Goal: Information Seeking & Learning: Learn about a topic

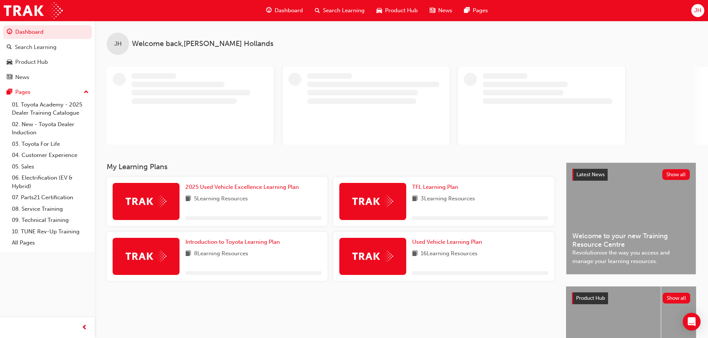
click at [274, 7] on div "Dashboard" at bounding box center [284, 10] width 49 height 15
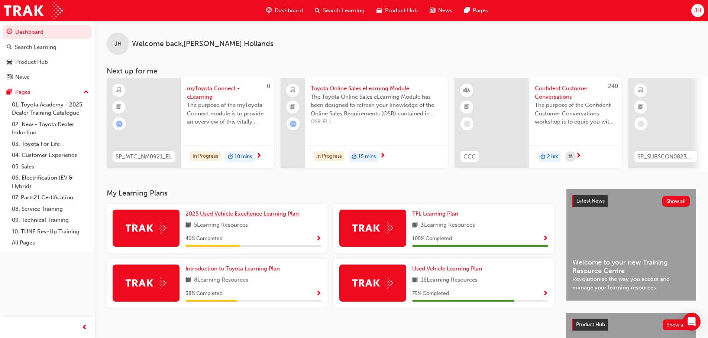
click at [263, 217] on span "2025 Used Vehicle Excellence Learning Plan" at bounding box center [241, 214] width 113 height 7
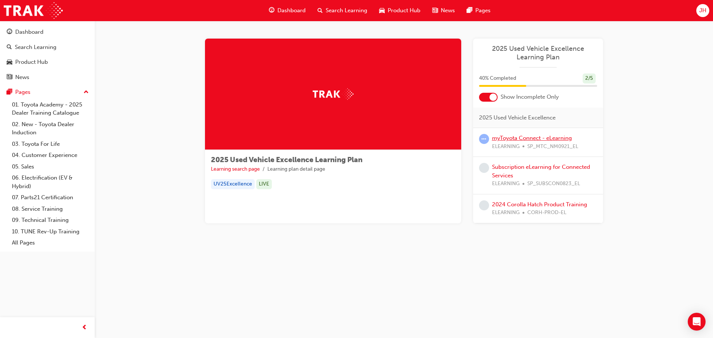
click at [536, 138] on link "myToyota Connect - eLearning" at bounding box center [532, 138] width 80 height 7
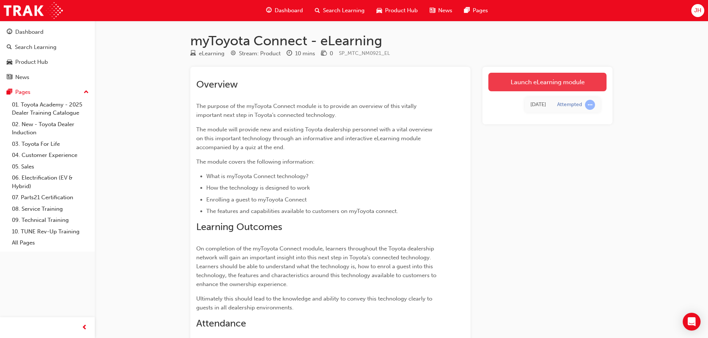
click at [551, 76] on link "Launch eLearning module" at bounding box center [547, 82] width 118 height 19
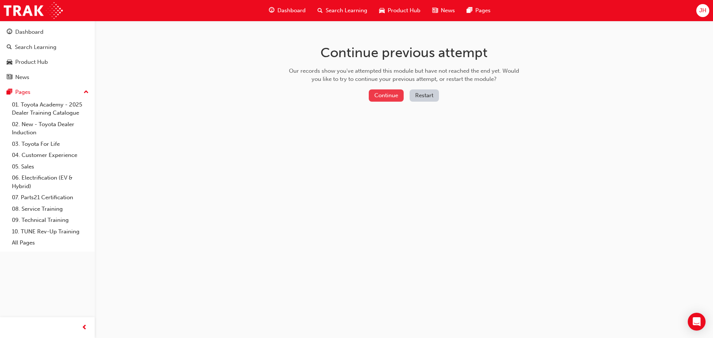
click at [385, 94] on button "Continue" at bounding box center [386, 96] width 35 height 12
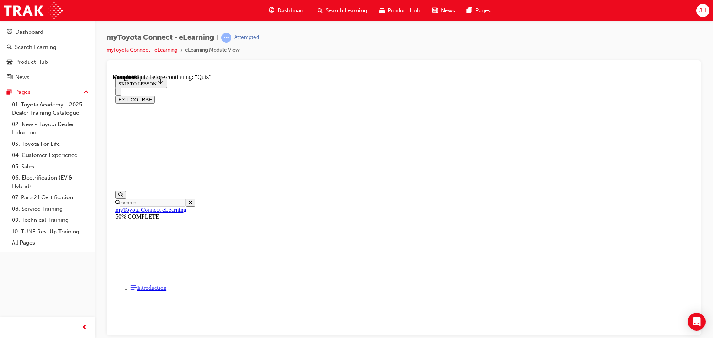
scroll to position [100, 0]
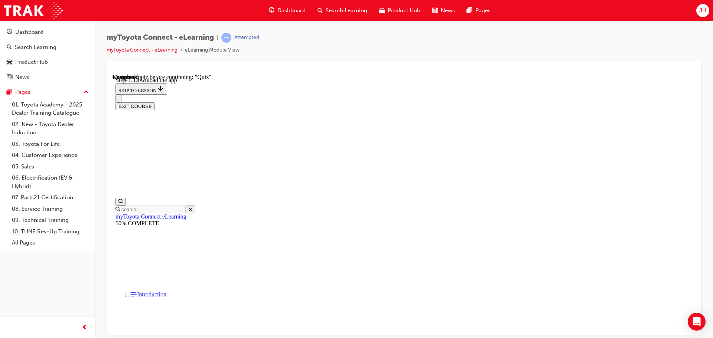
scroll to position [129, 0]
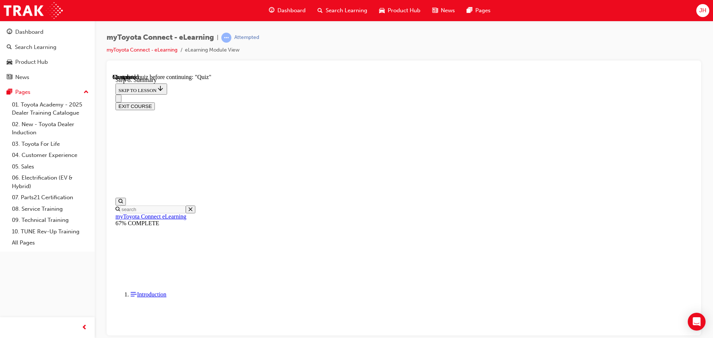
drag, startPoint x: 535, startPoint y: 136, endPoint x: 534, endPoint y: 140, distance: 5.2
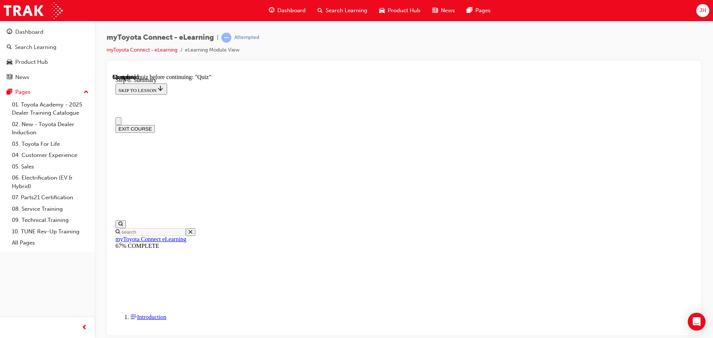
scroll to position [0, 0]
drag, startPoint x: 441, startPoint y: 291, endPoint x: 447, endPoint y: 302, distance: 12.0
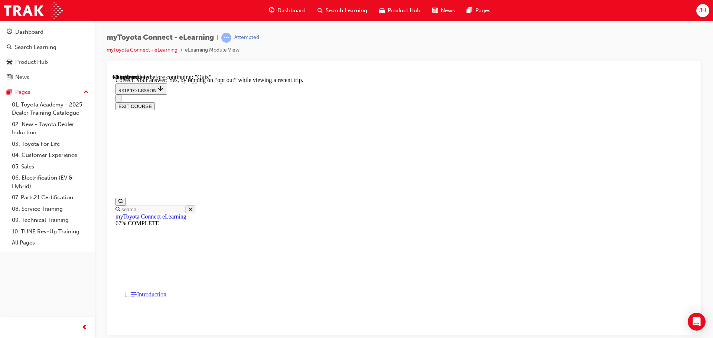
scroll to position [88, 0]
drag, startPoint x: 432, startPoint y: 208, endPoint x: 435, endPoint y: 214, distance: 7.0
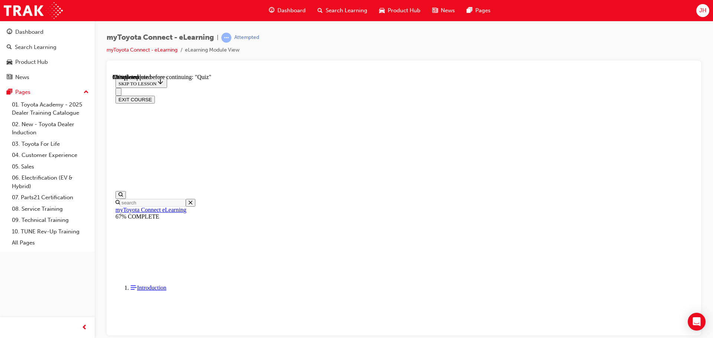
scroll to position [45, 0]
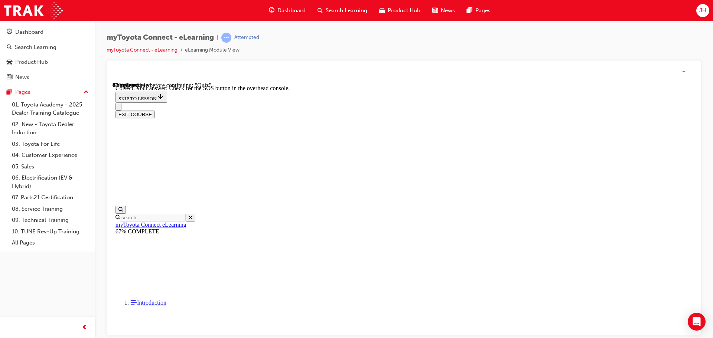
scroll to position [118, 0]
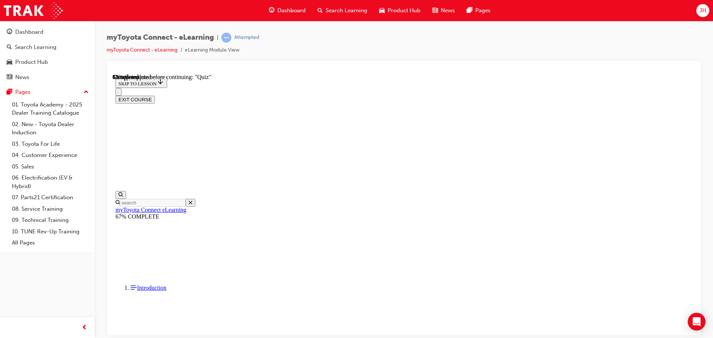
scroll to position [0, 0]
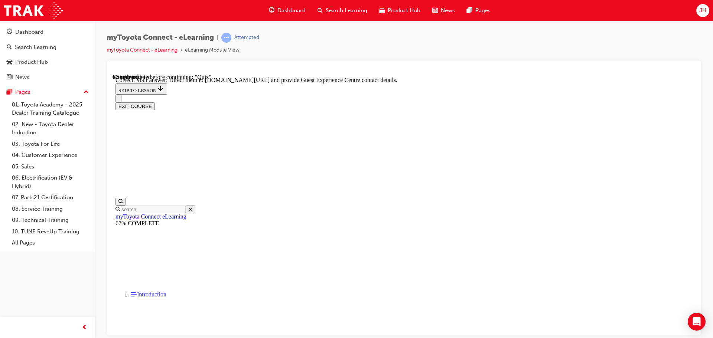
scroll to position [118, 0]
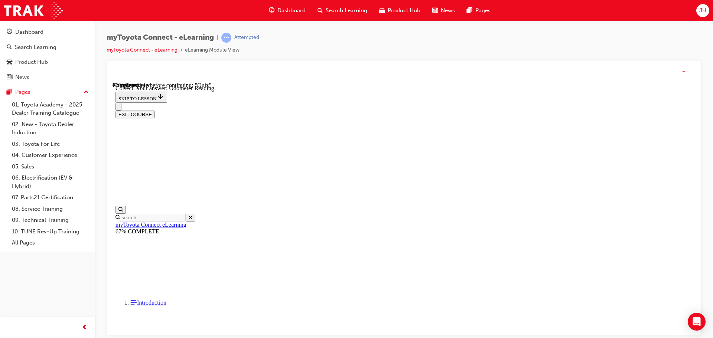
scroll to position [147, 0]
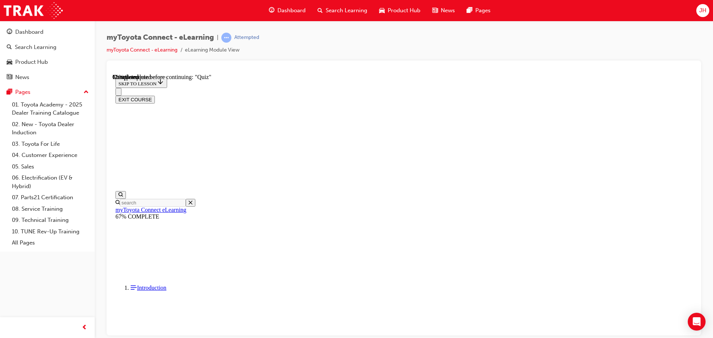
scroll to position [74, 0]
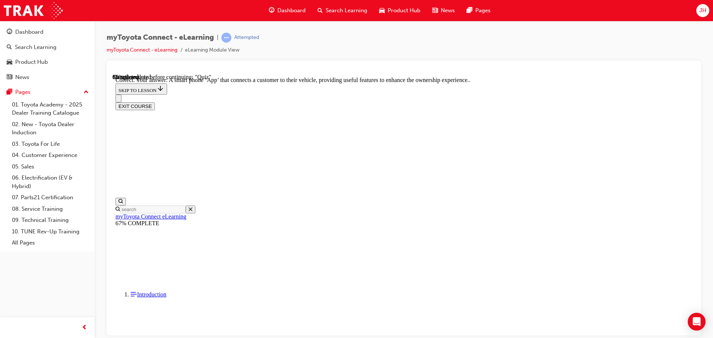
scroll to position [140, 0]
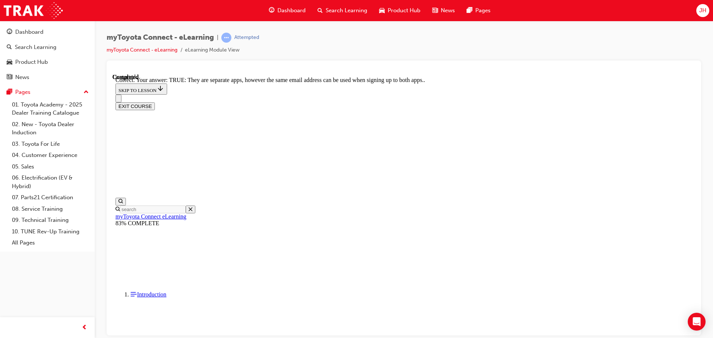
scroll to position [90, 0]
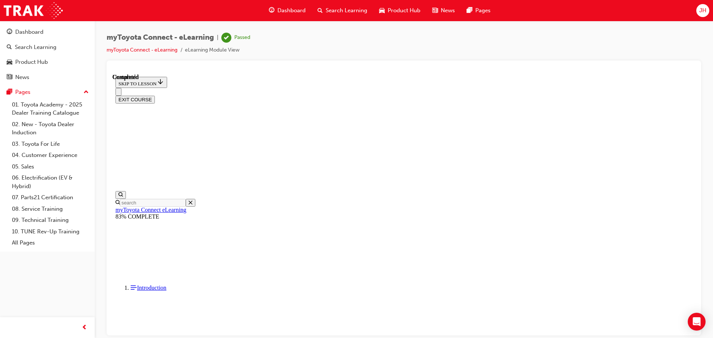
scroll to position [140, 0]
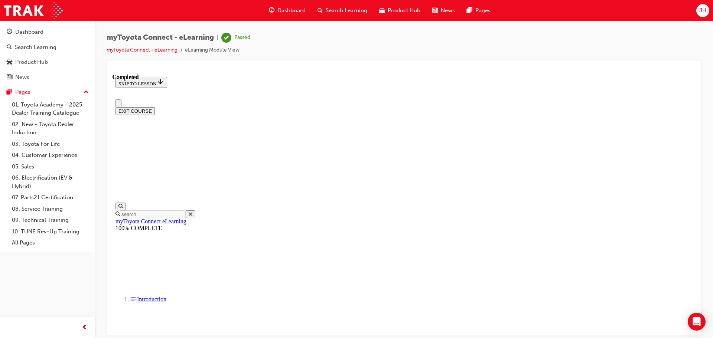
scroll to position [0, 0]
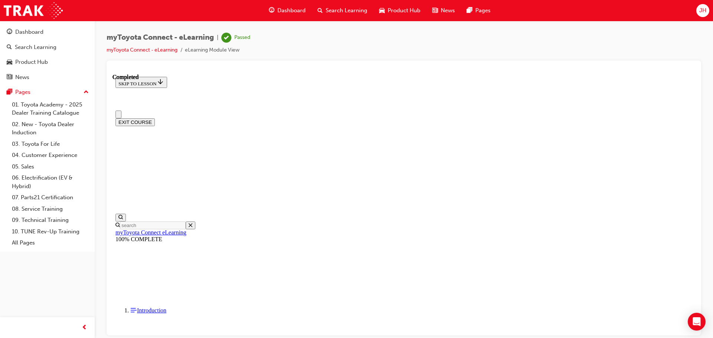
click at [289, 7] on span "Dashboard" at bounding box center [292, 10] width 28 height 9
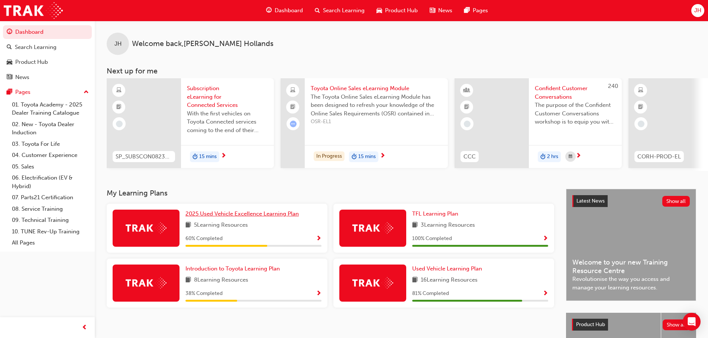
click at [265, 217] on span "2025 Used Vehicle Excellence Learning Plan" at bounding box center [241, 214] width 113 height 7
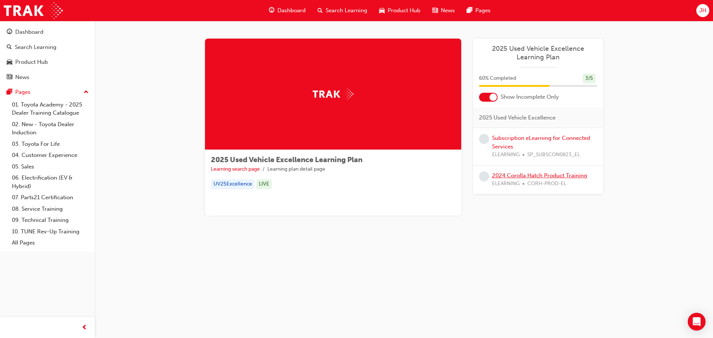
click at [524, 175] on link "2024 Corolla Hatch Product Training" at bounding box center [539, 175] width 95 height 7
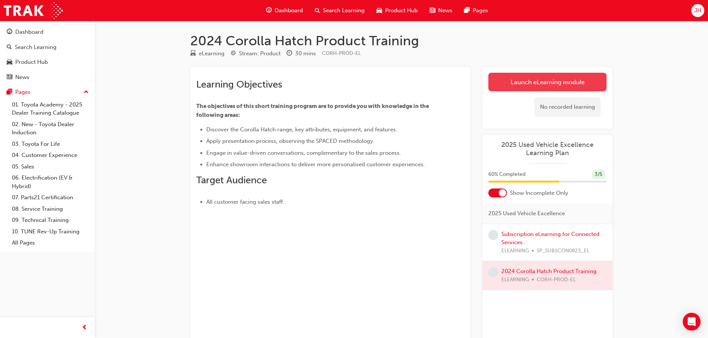
click at [586, 77] on link "Launch eLearning module" at bounding box center [547, 82] width 118 height 19
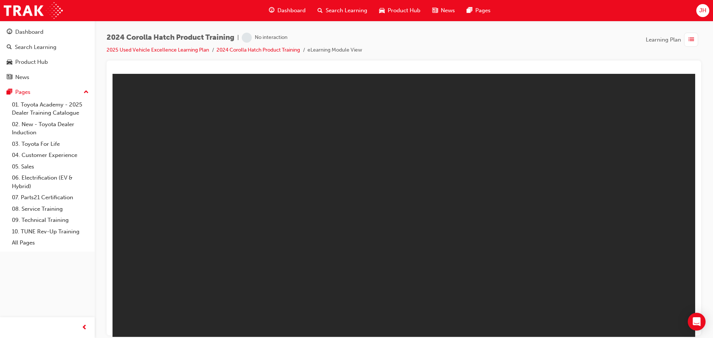
drag, startPoint x: 545, startPoint y: 111, endPoint x: 460, endPoint y: 72, distance: 94.1
click at [460, 74] on html "Toyota Corolla Hatch Product Training - V3 You are offline. Trying to reconnect…" at bounding box center [404, 205] width 583 height 263
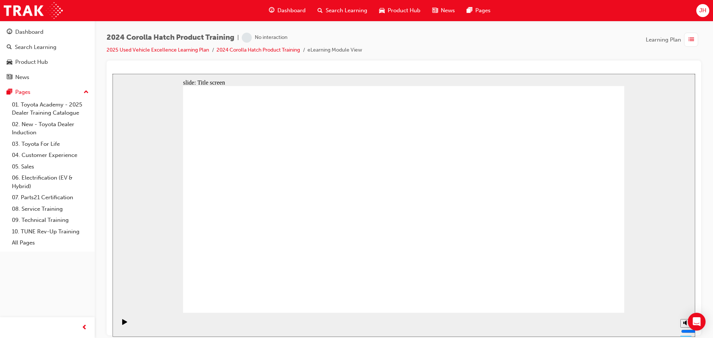
drag, startPoint x: 446, startPoint y: 58, endPoint x: 463, endPoint y: 49, distance: 19.1
click at [463, 74] on html "slide: Title screen Oval 1 Toyota Corolla Hatch Product Training START Toyota C…" at bounding box center [404, 205] width 583 height 263
drag, startPoint x: 466, startPoint y: 121, endPoint x: 491, endPoint y: 141, distance: 31.4
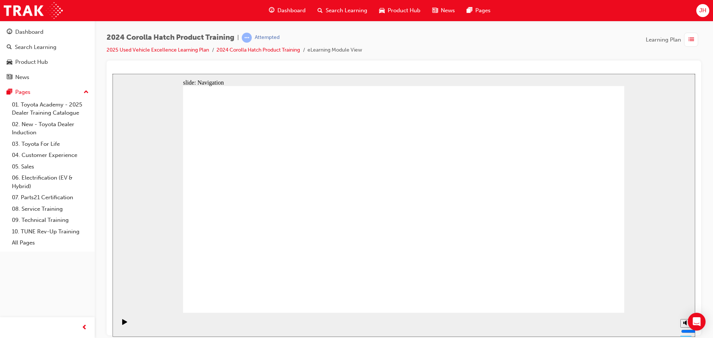
drag, startPoint x: 479, startPoint y: 130, endPoint x: 495, endPoint y: 137, distance: 16.8
drag, startPoint x: 456, startPoint y: 121, endPoint x: 515, endPoint y: 136, distance: 60.1
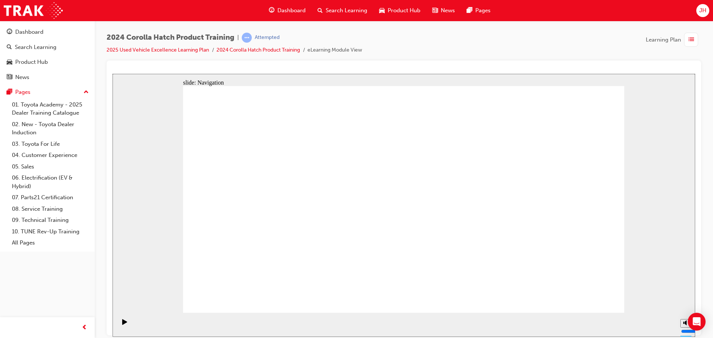
drag, startPoint x: 440, startPoint y: 129, endPoint x: 503, endPoint y: 129, distance: 63.5
drag, startPoint x: 495, startPoint y: 130, endPoint x: 410, endPoint y: 133, distance: 84.8
drag, startPoint x: 415, startPoint y: 129, endPoint x: 481, endPoint y: 133, distance: 66.6
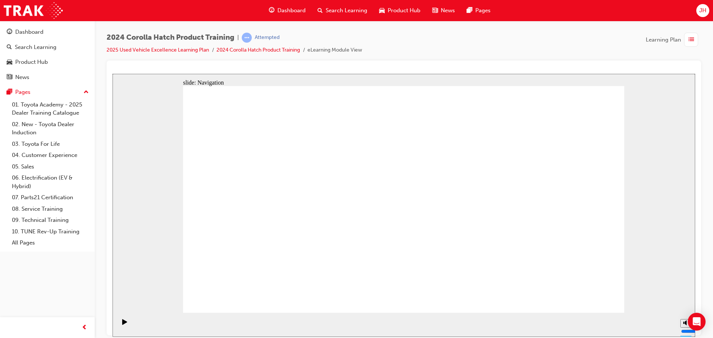
drag, startPoint x: 460, startPoint y: 136, endPoint x: 450, endPoint y: 140, distance: 10.7
drag, startPoint x: 472, startPoint y: 128, endPoint x: 460, endPoint y: 147, distance: 22.9
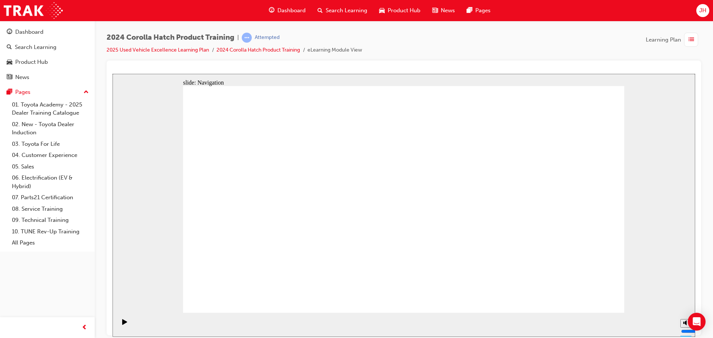
drag, startPoint x: 475, startPoint y: 113, endPoint x: 461, endPoint y: 129, distance: 20.5
drag, startPoint x: 470, startPoint y: 127, endPoint x: 468, endPoint y: 159, distance: 32.0
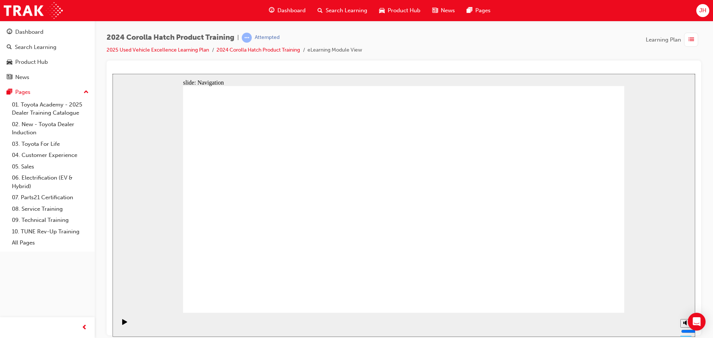
drag, startPoint x: 466, startPoint y: 125, endPoint x: 474, endPoint y: 159, distance: 35.2
drag, startPoint x: 470, startPoint y: 126, endPoint x: 473, endPoint y: 147, distance: 21.4
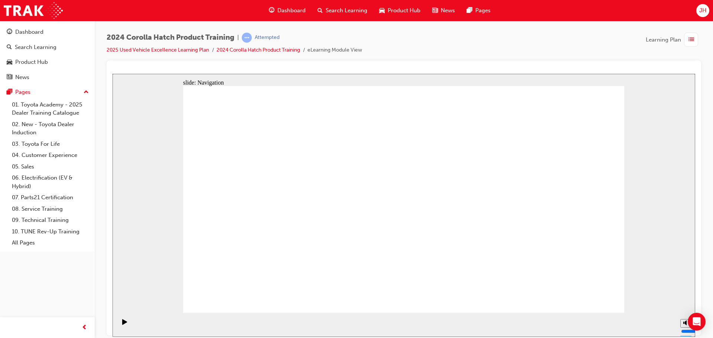
drag, startPoint x: 475, startPoint y: 130, endPoint x: 471, endPoint y: 137, distance: 8.6
drag, startPoint x: 474, startPoint y: 132, endPoint x: 476, endPoint y: 141, distance: 9.8
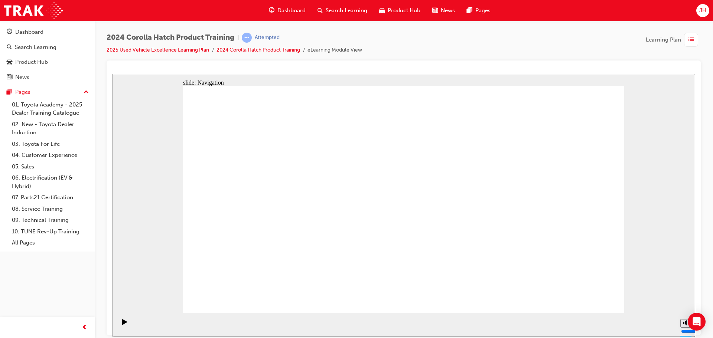
drag, startPoint x: 474, startPoint y: 133, endPoint x: 476, endPoint y: 142, distance: 9.1
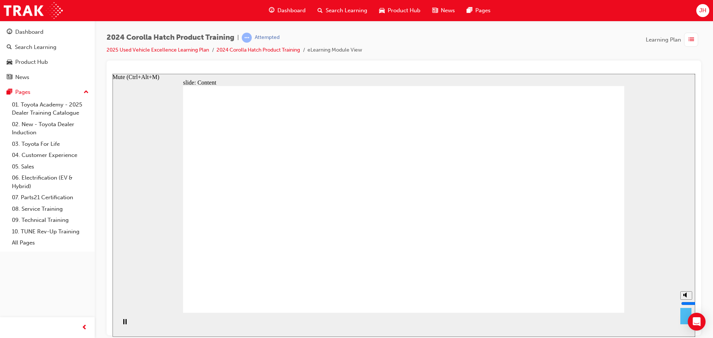
click at [684, 298] on icon "Mute (Ctrl+Alt+M)" at bounding box center [687, 294] width 6 height 5
drag, startPoint x: 687, startPoint y: 314, endPoint x: 686, endPoint y: 305, distance: 8.6
click at [686, 305] on input "volume" at bounding box center [705, 304] width 48 height 6
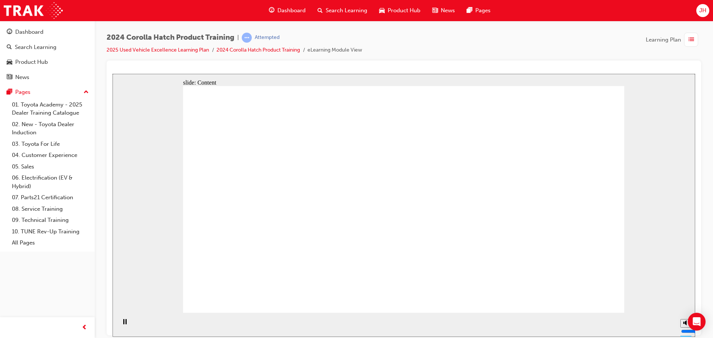
drag, startPoint x: 686, startPoint y: 312, endPoint x: 687, endPoint y: 319, distance: 6.8
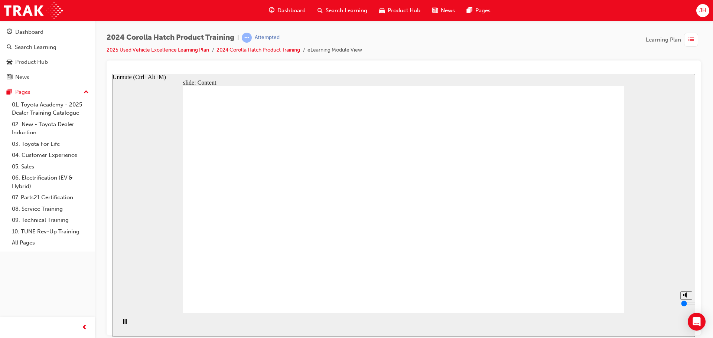
type input "0"
click at [687, 307] on input "volume" at bounding box center [705, 304] width 48 height 6
